Goal: Task Accomplishment & Management: Complete application form

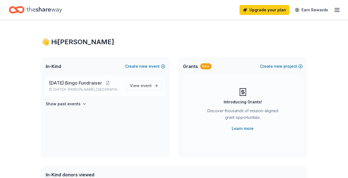
click at [95, 83] on span "[DATE] Bingo Fundraiser" at bounding box center [75, 83] width 53 height 7
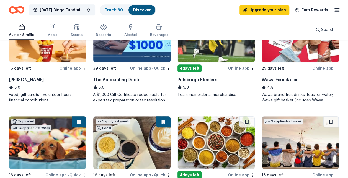
scroll to position [277, 0]
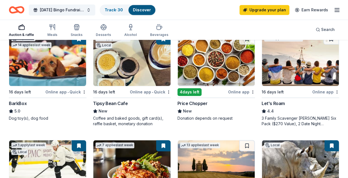
click at [195, 102] on div "Price Chopper" at bounding box center [192, 103] width 30 height 7
click at [110, 120] on div "Coffee and baked goods, gift card(s), raffle basket, monetary donation" at bounding box center [131, 121] width 77 height 11
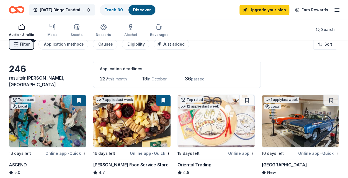
scroll to position [0, 0]
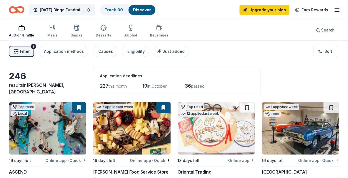
click at [45, 30] on div "Auction & raffle Meals Snacks Desserts Alcohol Beverages" at bounding box center [88, 31] width 159 height 18
click at [49, 30] on icon "button" at bounding box center [52, 27] width 7 height 7
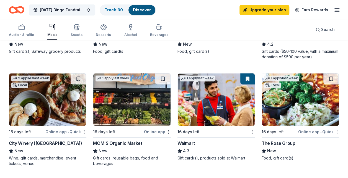
scroll to position [387, 0]
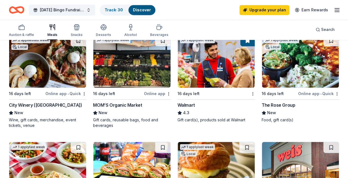
click at [193, 104] on div "Walmart" at bounding box center [185, 105] width 17 height 7
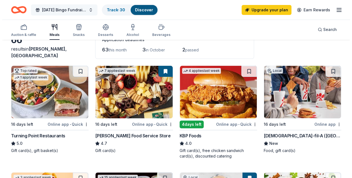
scroll to position [28, 0]
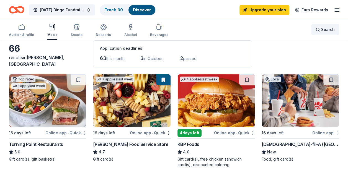
click at [325, 28] on span "Search" at bounding box center [328, 29] width 14 height 7
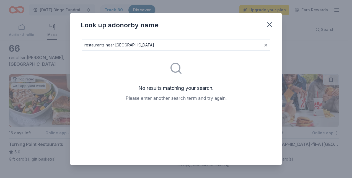
drag, startPoint x: 119, startPoint y: 45, endPoint x: 155, endPoint y: 45, distance: 36.0
click at [155, 45] on input "restaurants near erei pa" at bounding box center [176, 45] width 190 height 11
drag, startPoint x: 107, startPoint y: 44, endPoint x: 148, endPoint y: 47, distance: 41.6
click at [147, 47] on input "restaurants near erie pa" at bounding box center [176, 45] width 190 height 11
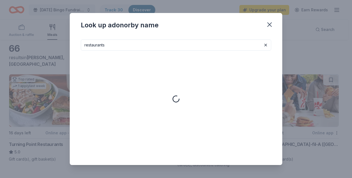
type input "restaurants"
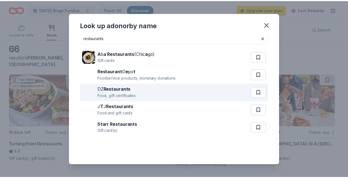
scroll to position [0, 0]
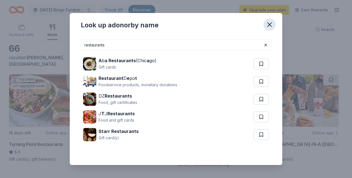
click at [270, 23] on icon "button" at bounding box center [270, 25] width 8 height 8
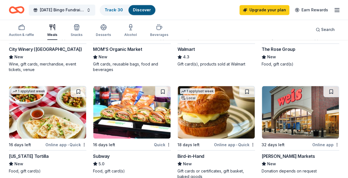
scroll to position [443, 0]
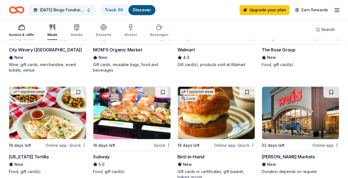
click at [20, 32] on div "Auction & raffle" at bounding box center [21, 30] width 25 height 13
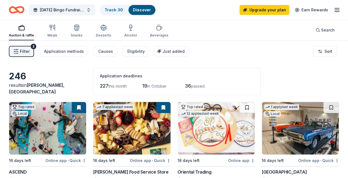
click at [22, 51] on span "Filter" at bounding box center [25, 51] width 10 height 7
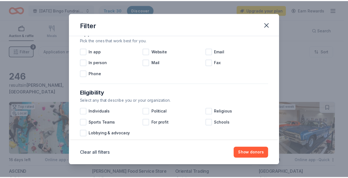
scroll to position [111, 0]
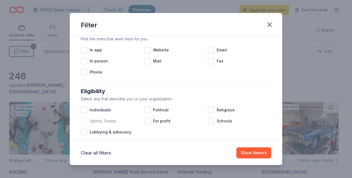
click at [84, 120] on div at bounding box center [84, 121] width 7 height 7
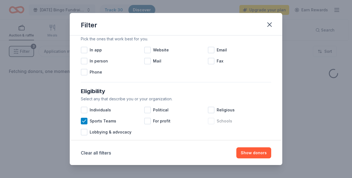
click at [209, 120] on div at bounding box center [211, 121] width 7 height 7
click at [250, 154] on button "Show donors" at bounding box center [253, 152] width 35 height 11
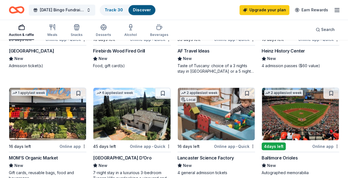
scroll to position [526, 0]
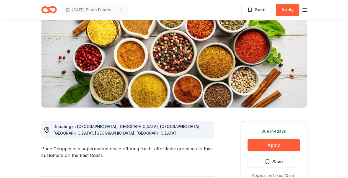
scroll to position [111, 0]
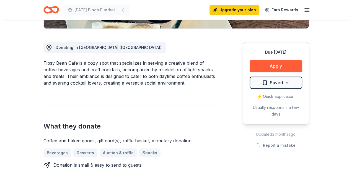
scroll to position [83, 0]
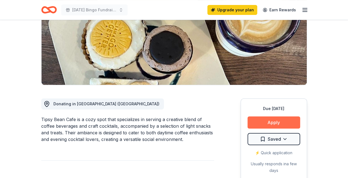
click at [256, 124] on button "Apply" at bounding box center [273, 122] width 53 height 12
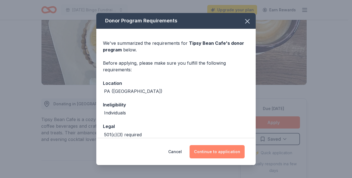
click at [211, 152] on button "Continue to application" at bounding box center [217, 151] width 55 height 13
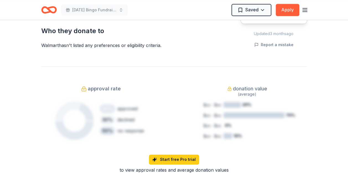
scroll to position [304, 0]
